Goal: Navigation & Orientation: Find specific page/section

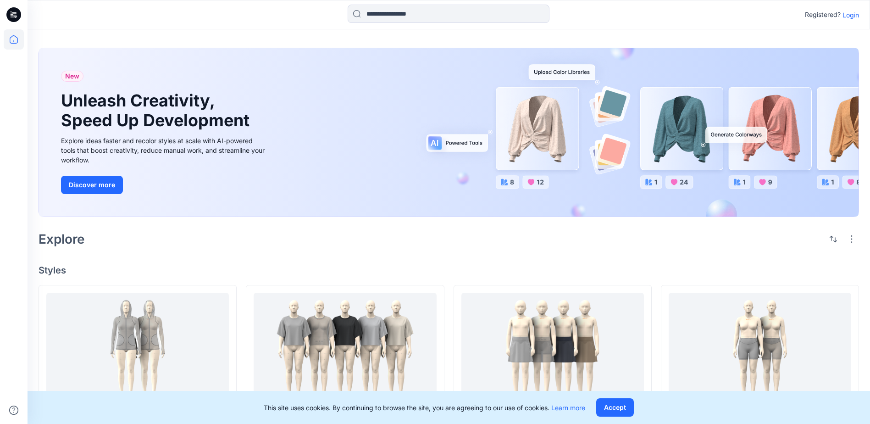
click at [855, 16] on p "Login" at bounding box center [851, 15] width 17 height 10
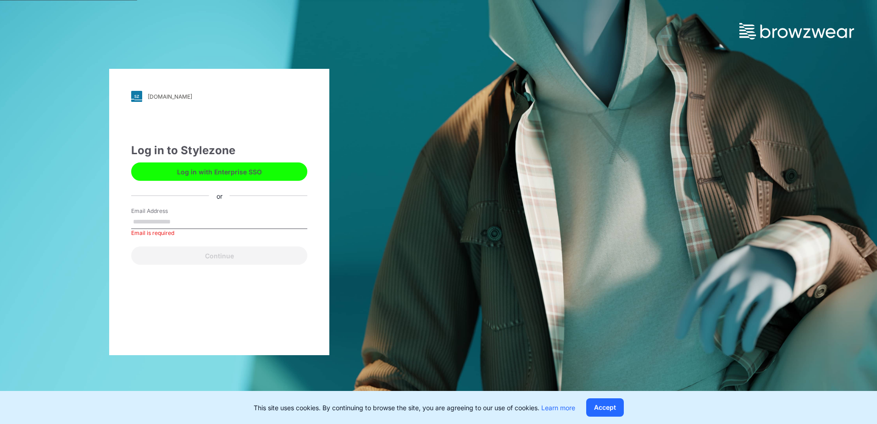
click at [245, 167] on button "Log in with Enterprise SSO" at bounding box center [219, 171] width 176 height 18
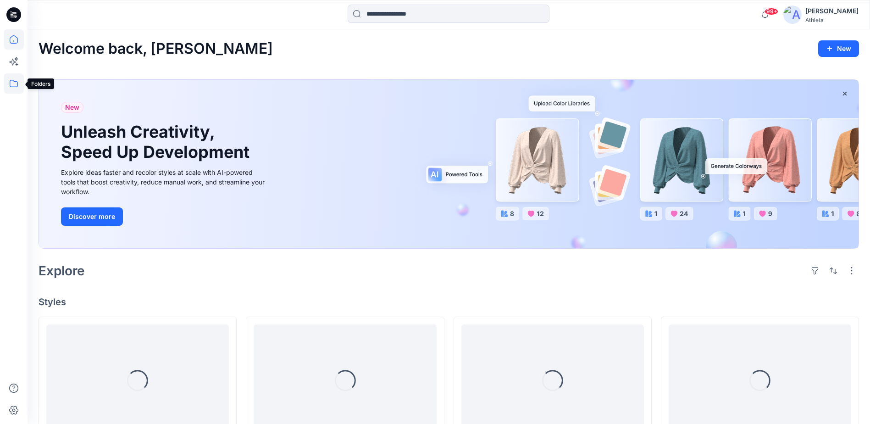
click at [15, 86] on icon at bounding box center [14, 83] width 20 height 20
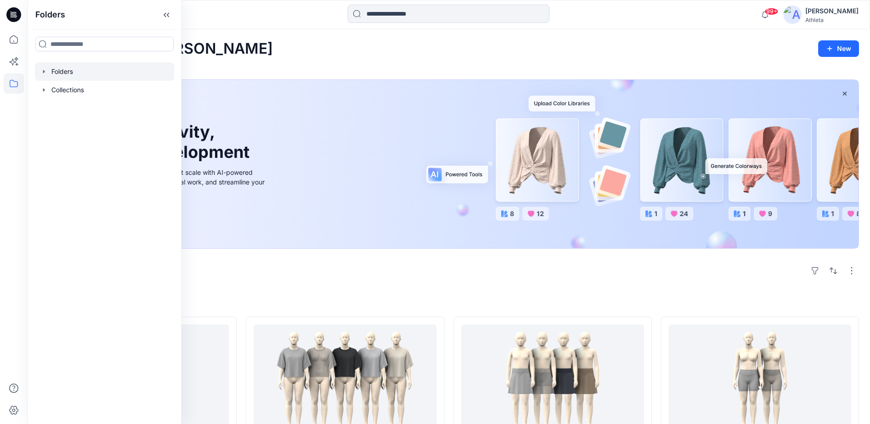
click at [70, 70] on div at bounding box center [104, 71] width 139 height 18
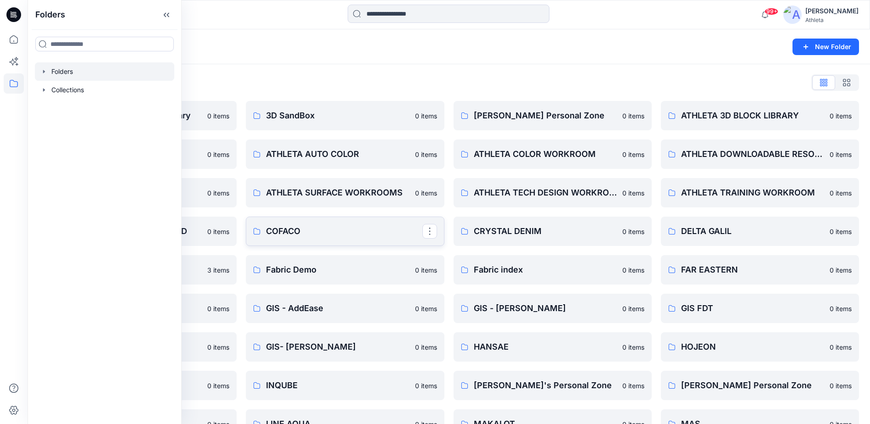
click at [379, 228] on p "COFACO" at bounding box center [344, 231] width 156 height 13
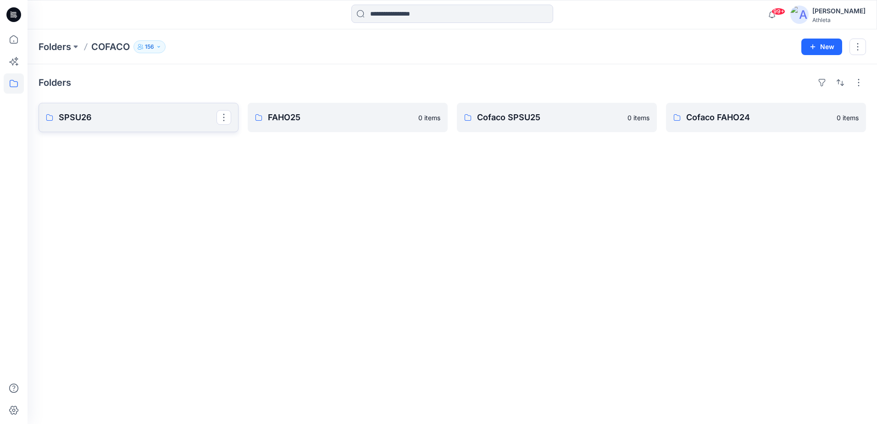
click at [161, 118] on p "SPSU26" at bounding box center [138, 117] width 158 height 13
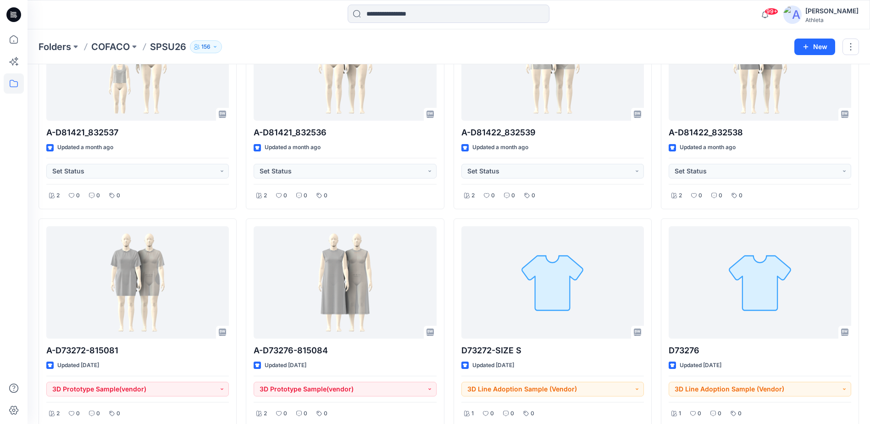
scroll to position [138, 0]
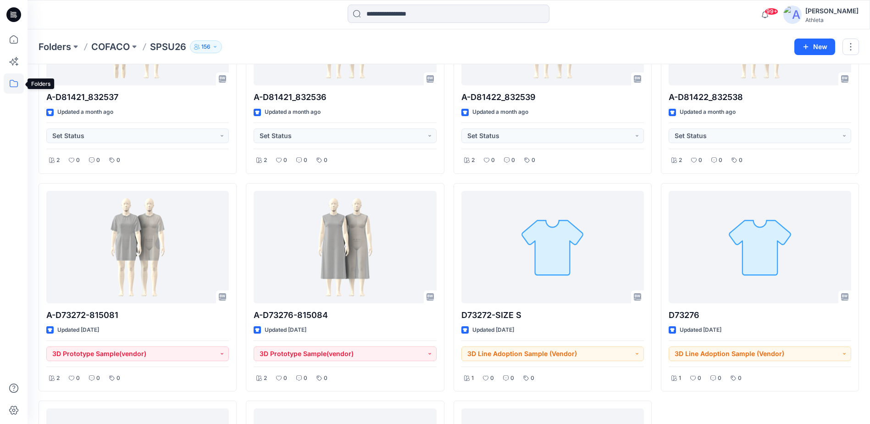
click at [11, 85] on icon at bounding box center [14, 83] width 20 height 20
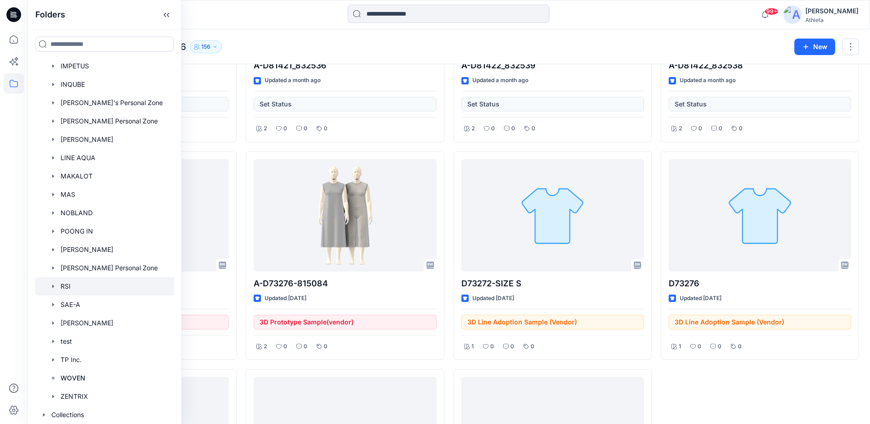
scroll to position [183, 0]
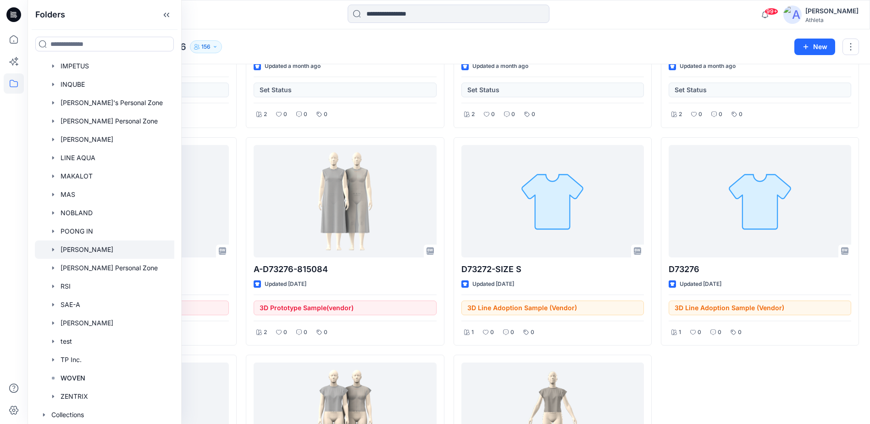
click at [101, 246] on div at bounding box center [113, 249] width 156 height 18
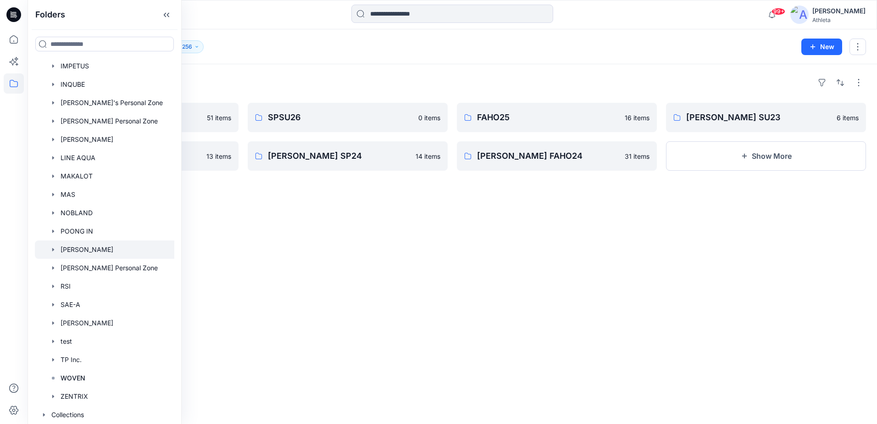
click at [607, 259] on div "Folders SPSU25 51 items [PERSON_NAME] SU24 13 items SPSU26 0 items [PERSON_NAME…" at bounding box center [453, 244] width 850 height 360
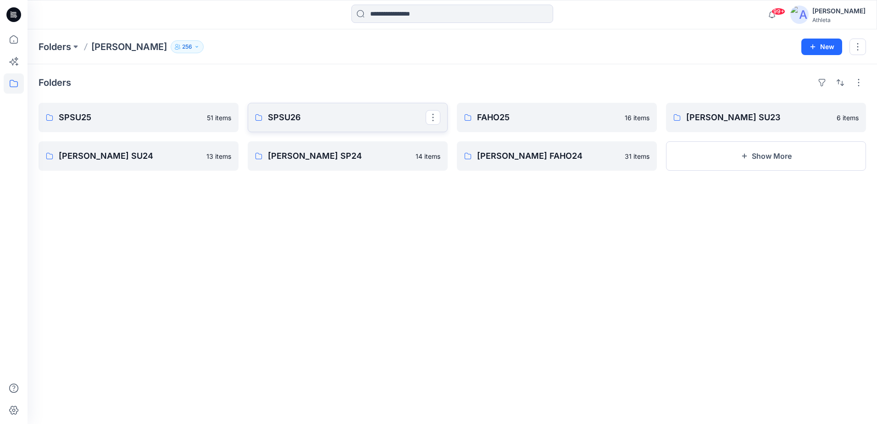
click at [350, 115] on p "SPSU26" at bounding box center [347, 117] width 158 height 13
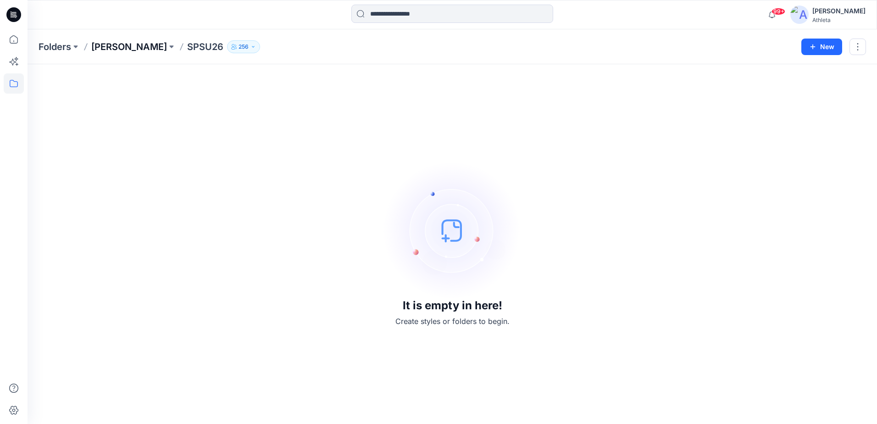
click at [142, 47] on p "[PERSON_NAME]" at bounding box center [129, 46] width 76 height 13
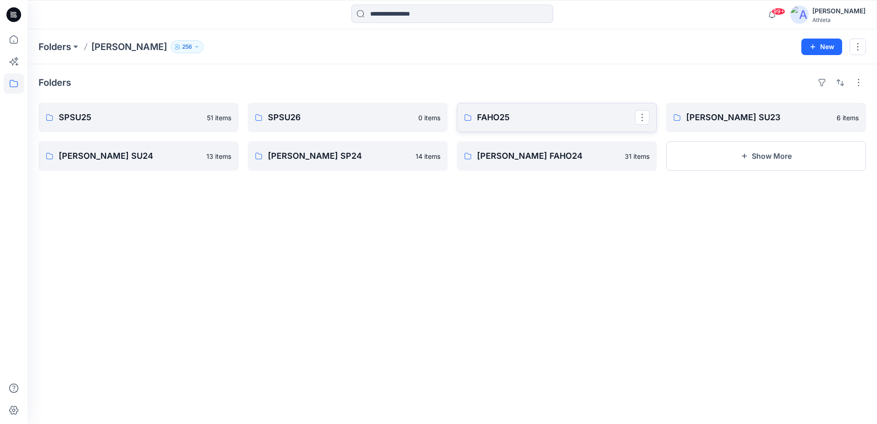
click at [539, 116] on p "FAHO25" at bounding box center [556, 117] width 158 height 13
